Goal: Information Seeking & Learning: Learn about a topic

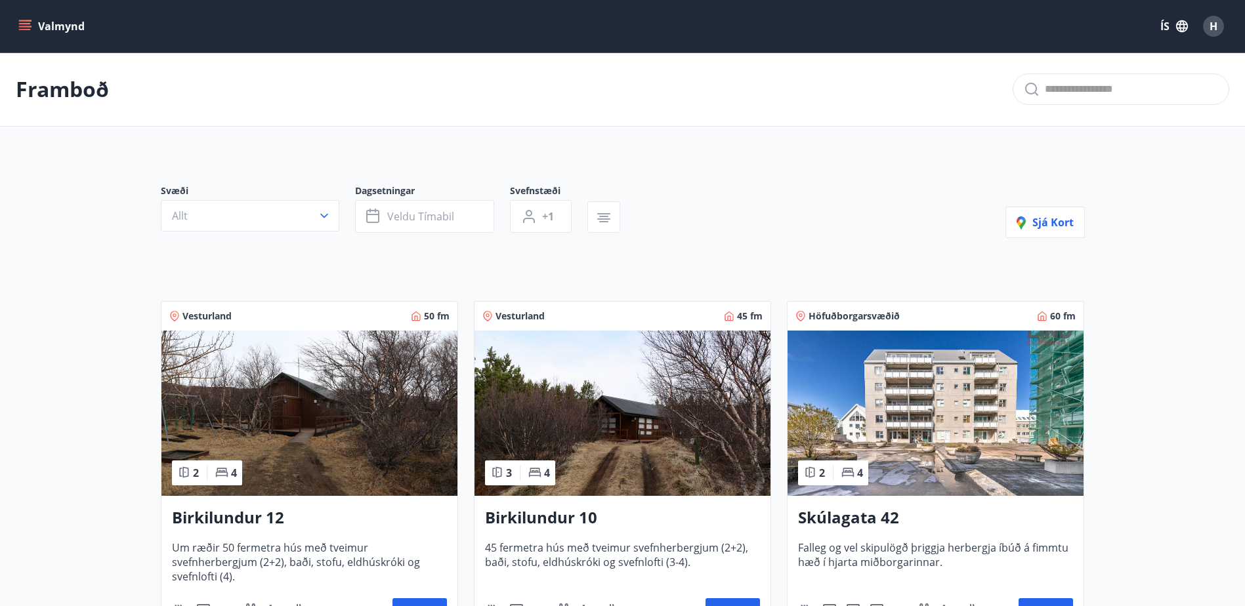
click at [44, 24] on button "Valmynd" at bounding box center [53, 26] width 74 height 24
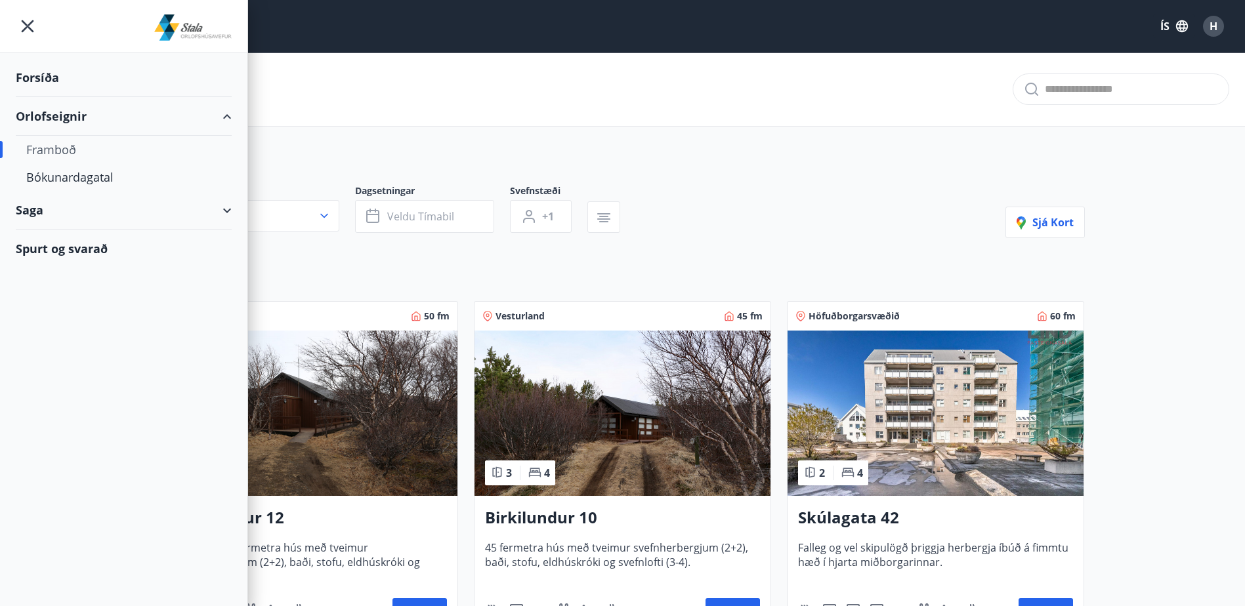
click at [76, 244] on div "Spurt og svarað" at bounding box center [124, 249] width 216 height 38
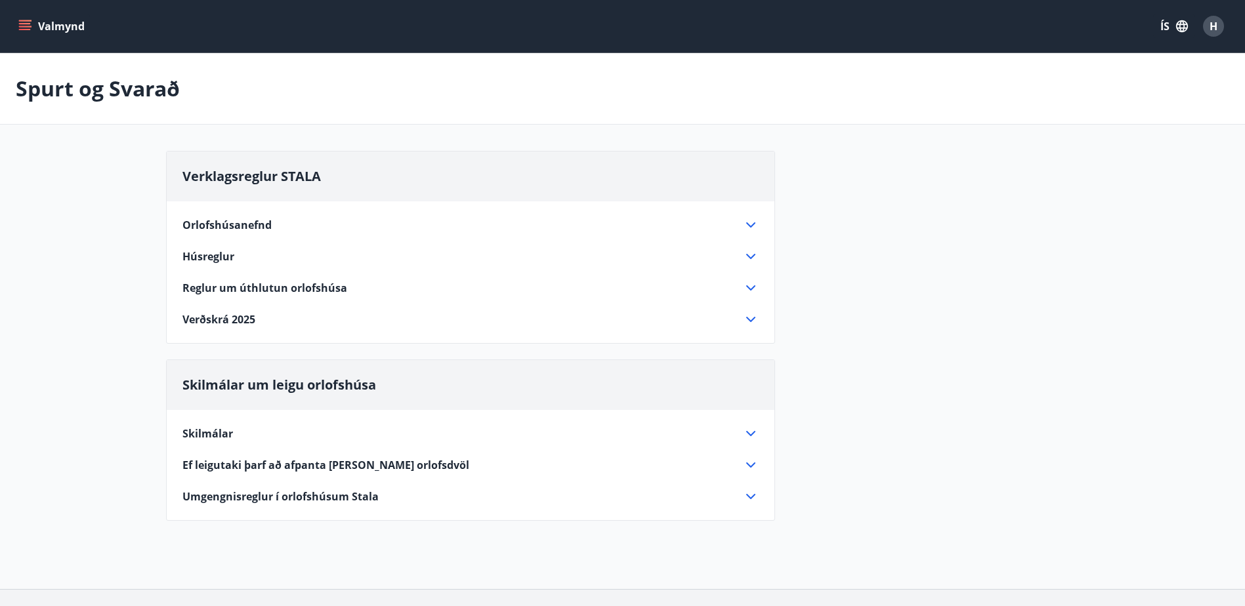
click at [434, 471] on span "Ef leigutaki þarf að afpanta [PERSON_NAME] orlofsdvöl" at bounding box center [325, 465] width 287 height 14
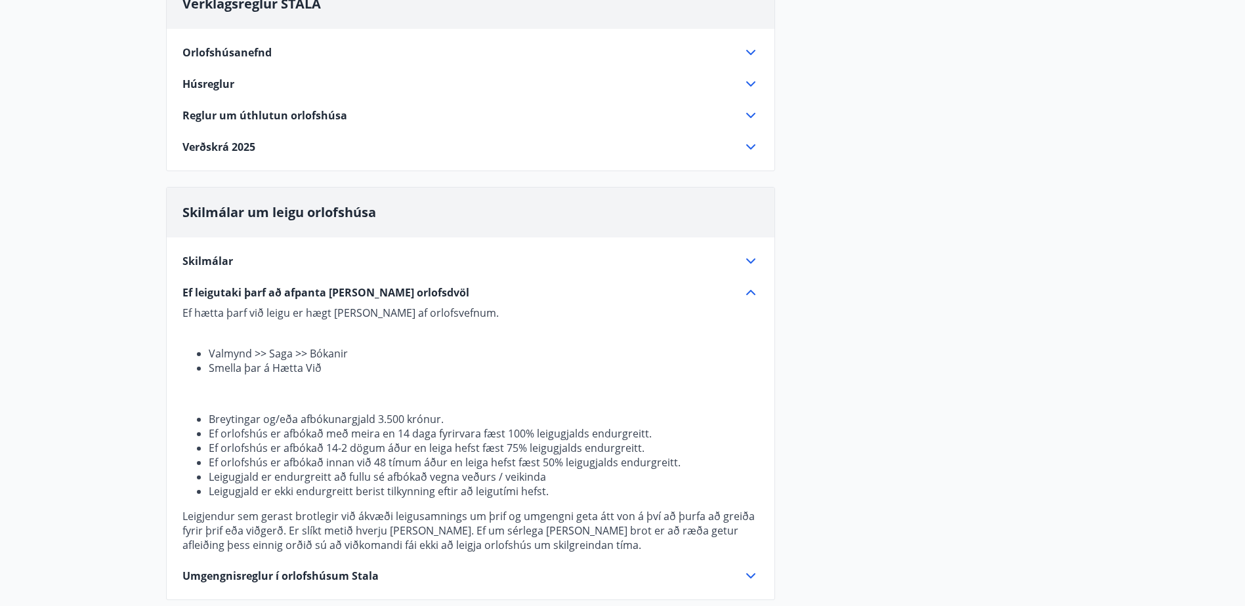
scroll to position [131, 0]
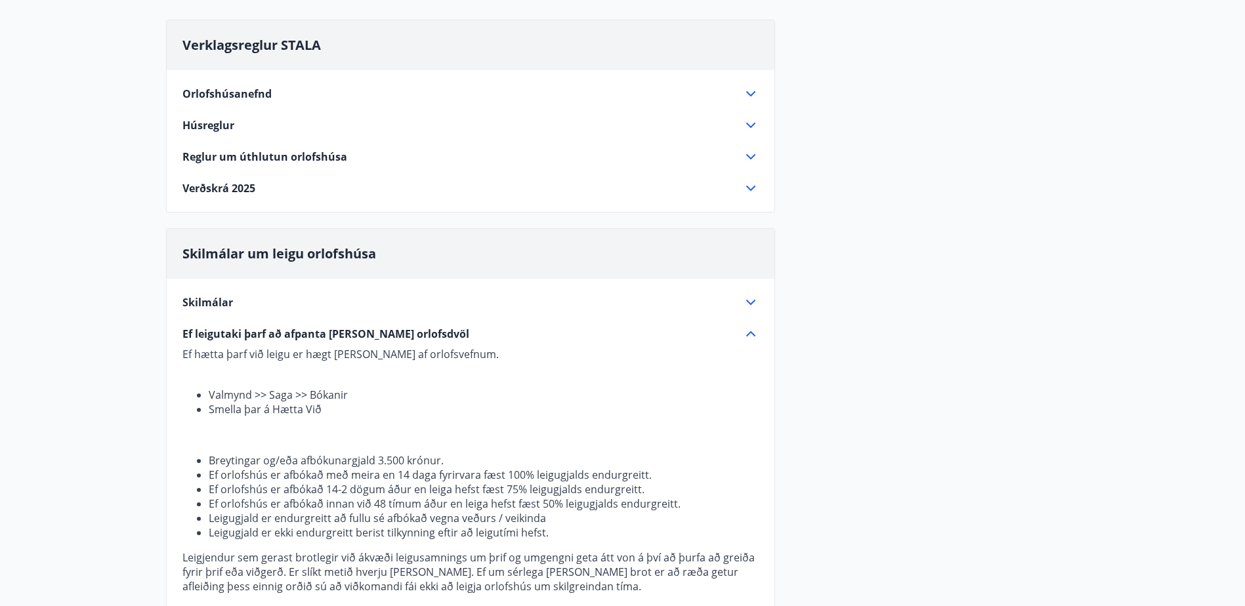
click at [210, 132] on span "Húsreglur" at bounding box center [208, 125] width 52 height 14
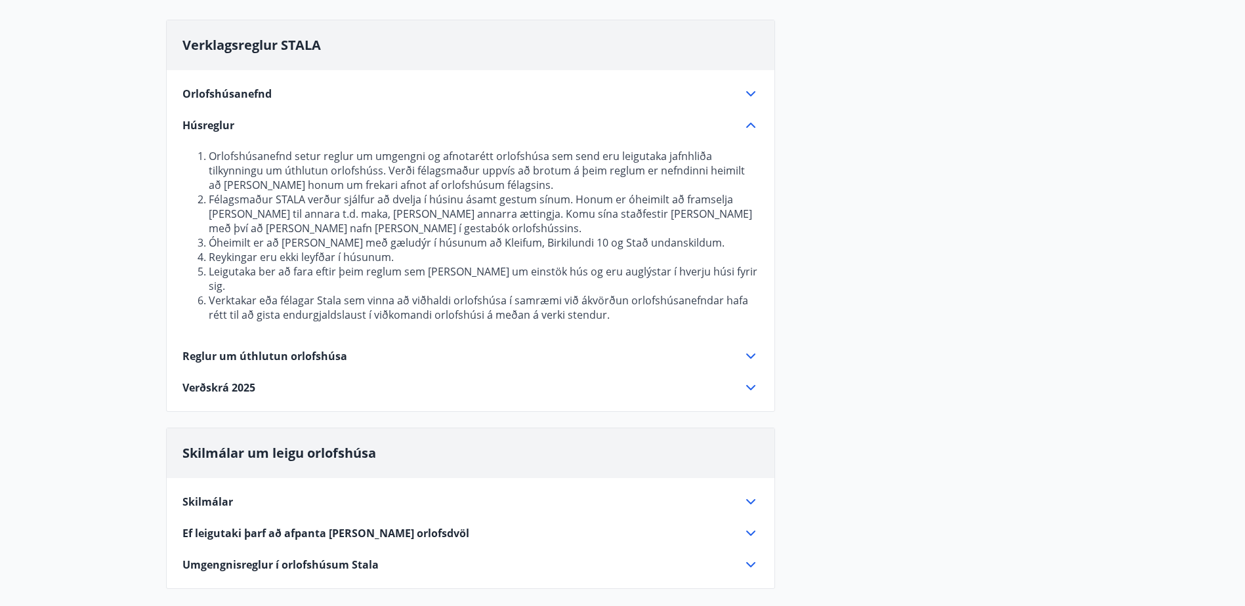
click at [228, 92] on span "Orlofshúsanefnd" at bounding box center [226, 94] width 89 height 14
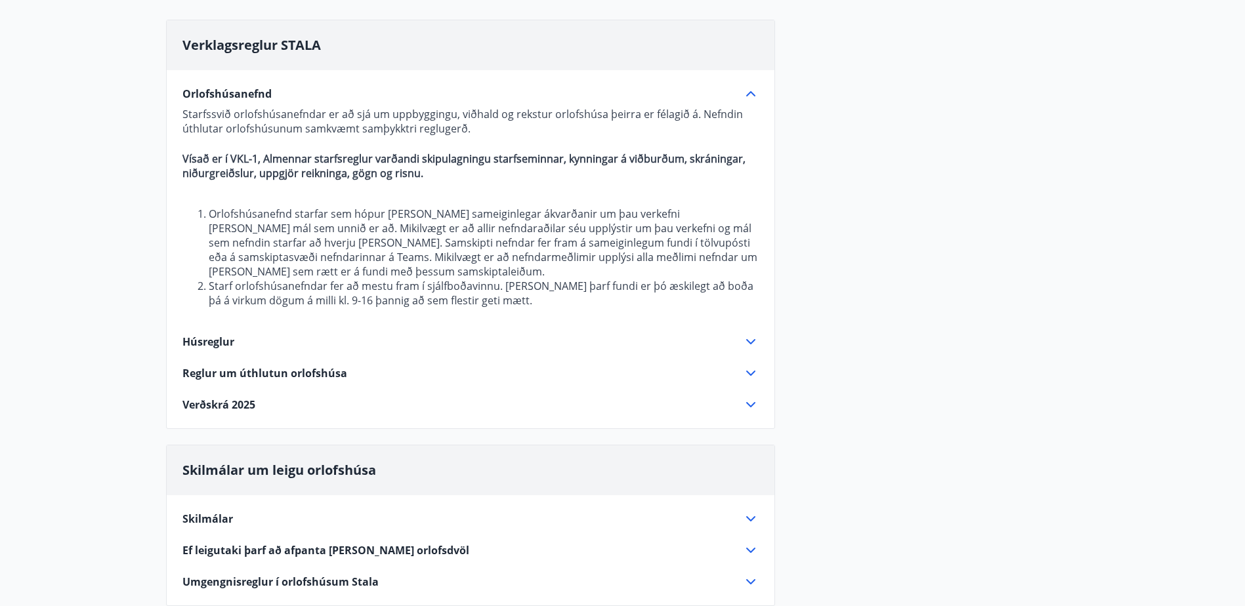
click at [213, 402] on span "Verðskrá 2025" at bounding box center [218, 405] width 73 height 14
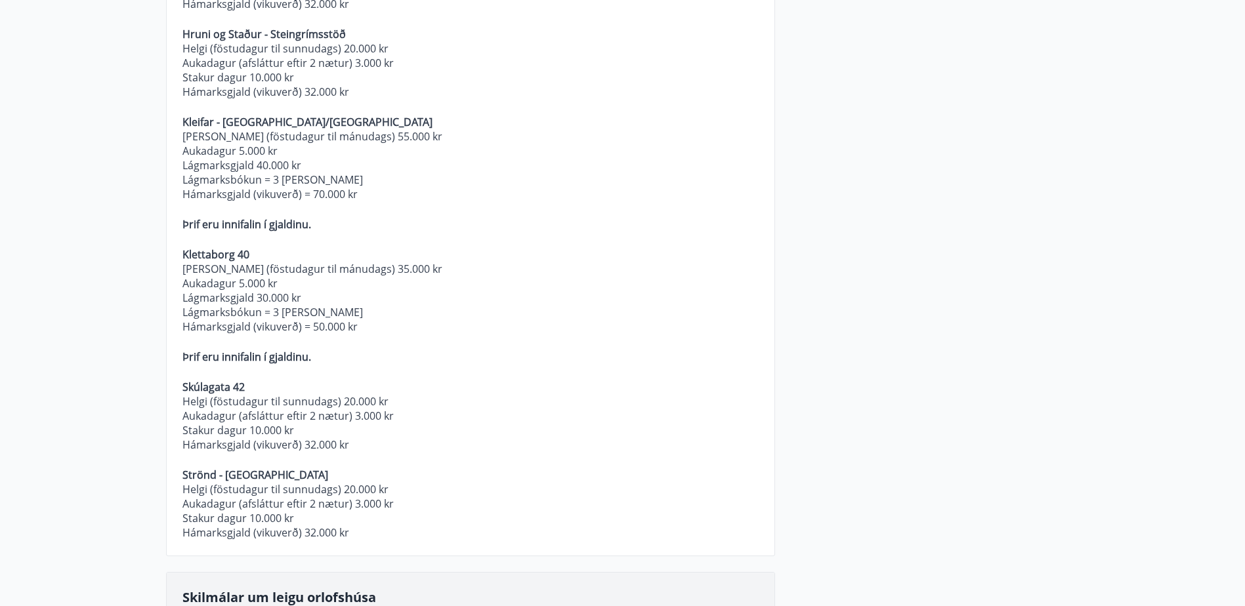
scroll to position [699, 0]
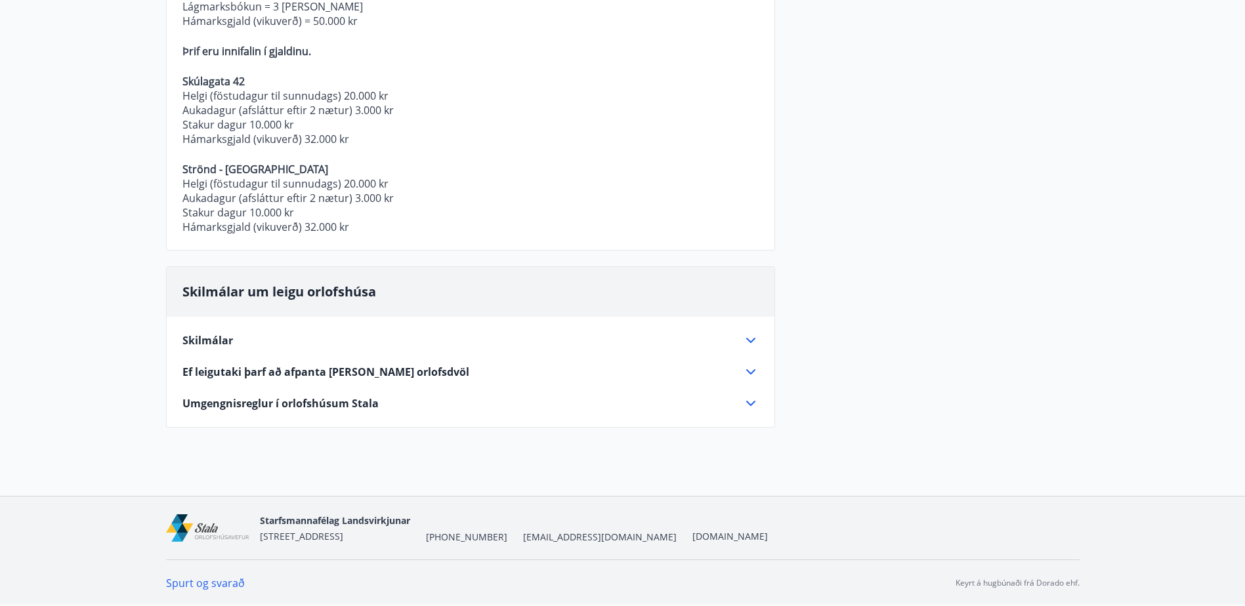
click at [225, 585] on link "Spurt og svarað" at bounding box center [205, 583] width 79 height 14
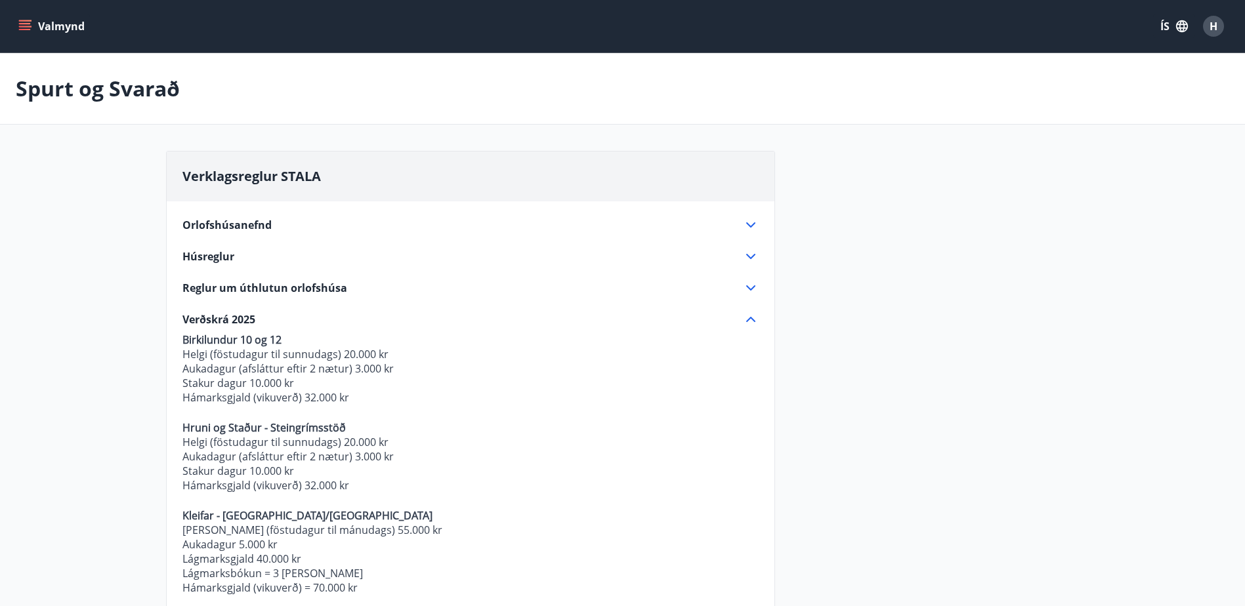
click at [64, 33] on button "Valmynd" at bounding box center [53, 26] width 74 height 24
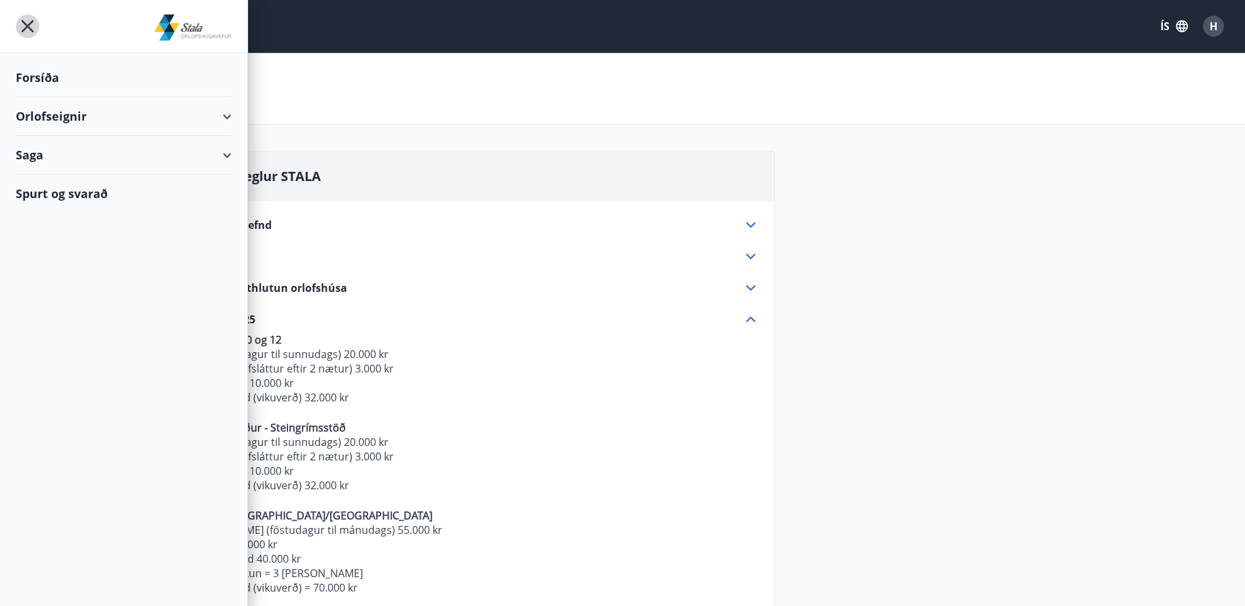
click at [26, 29] on icon "menu" at bounding box center [28, 26] width 12 height 12
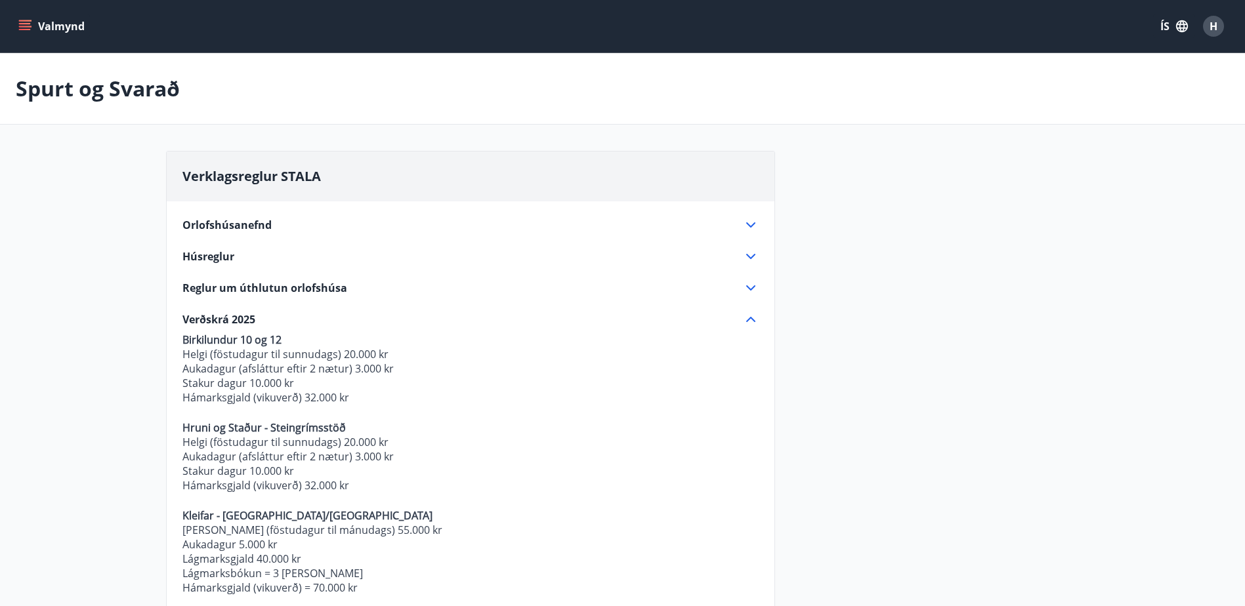
click at [216, 253] on span "Húsreglur" at bounding box center [208, 256] width 52 height 14
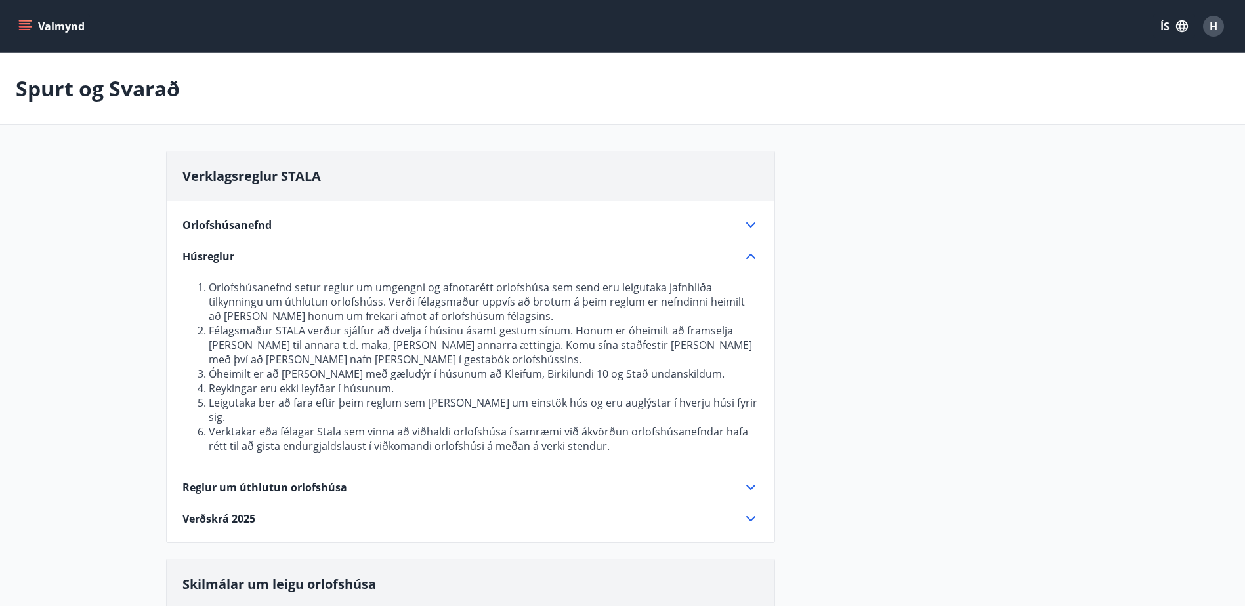
click at [225, 223] on span "Orlofshúsanefnd" at bounding box center [226, 225] width 89 height 14
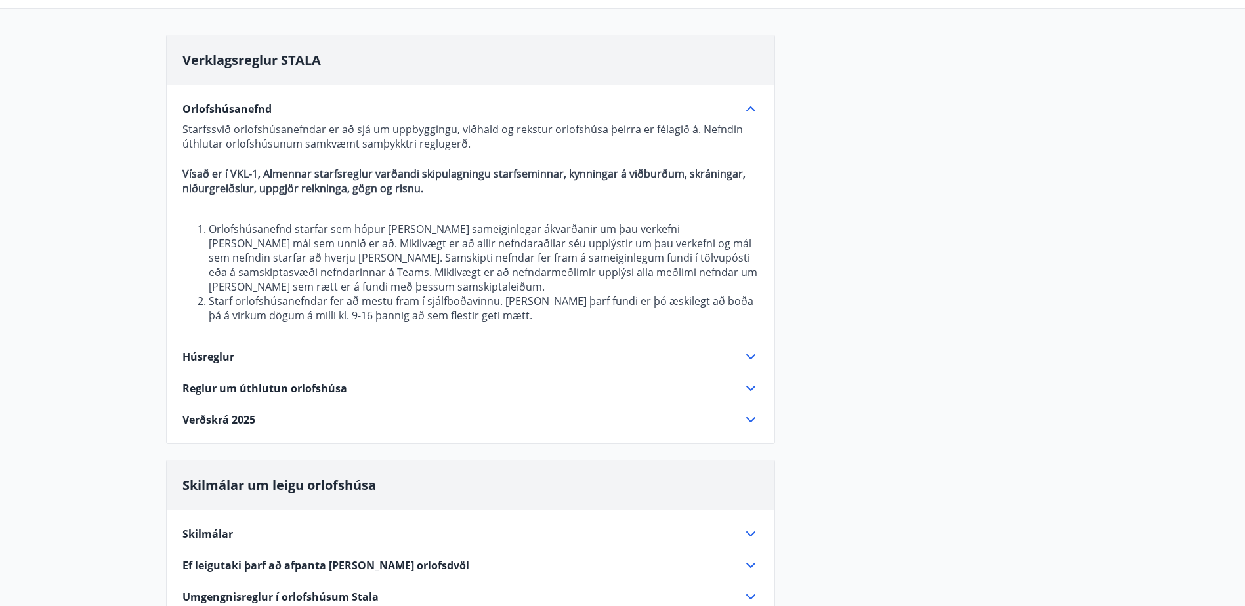
scroll to position [310, 0]
